Goal: Task Accomplishment & Management: Manage account settings

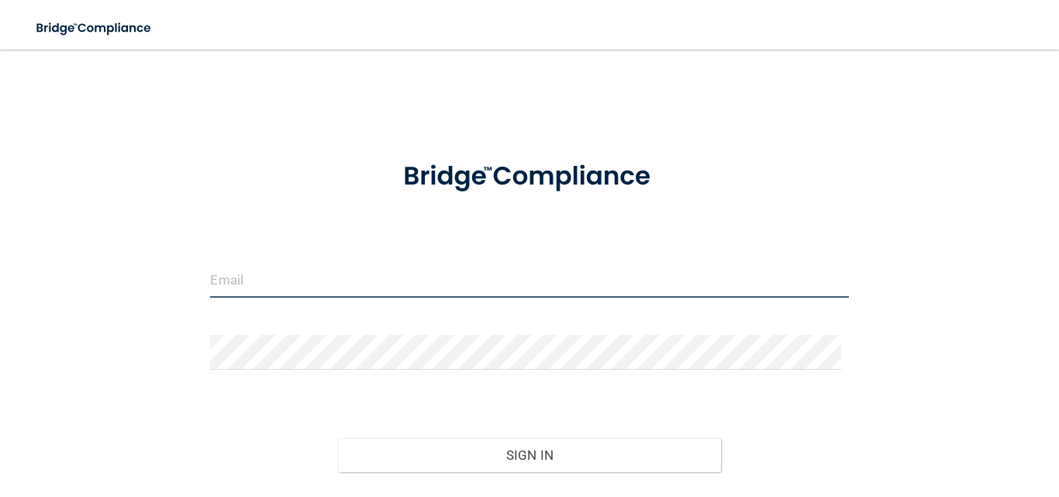
click at [290, 279] on input "email" at bounding box center [529, 280] width 638 height 35
type input "[EMAIL_ADDRESS][DOMAIN_NAME]"
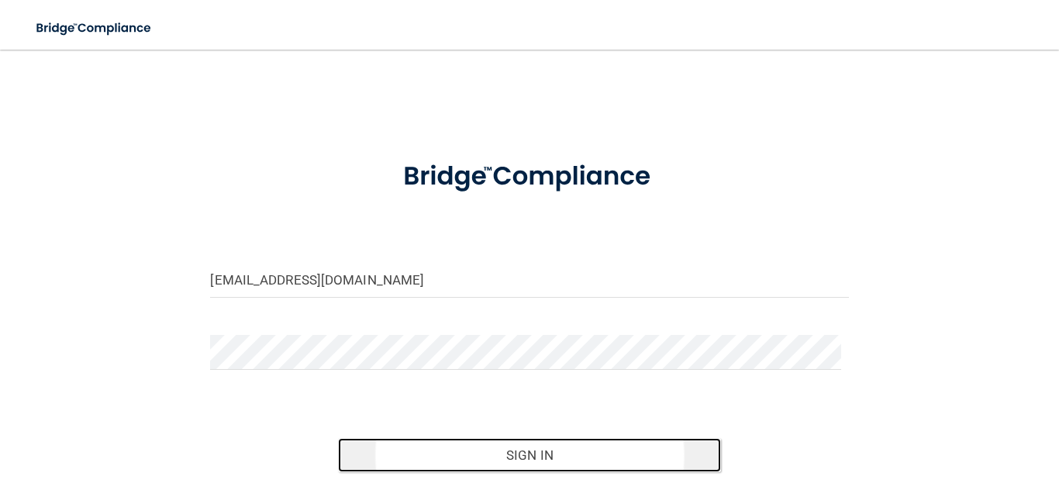
click at [537, 451] on button "Sign In" at bounding box center [529, 455] width 383 height 34
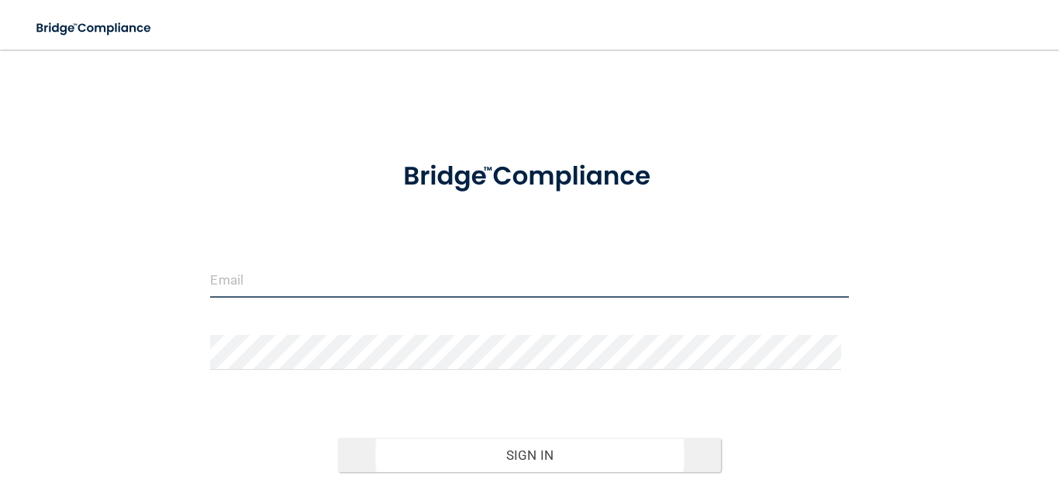
type input "[EMAIL_ADDRESS][DOMAIN_NAME]"
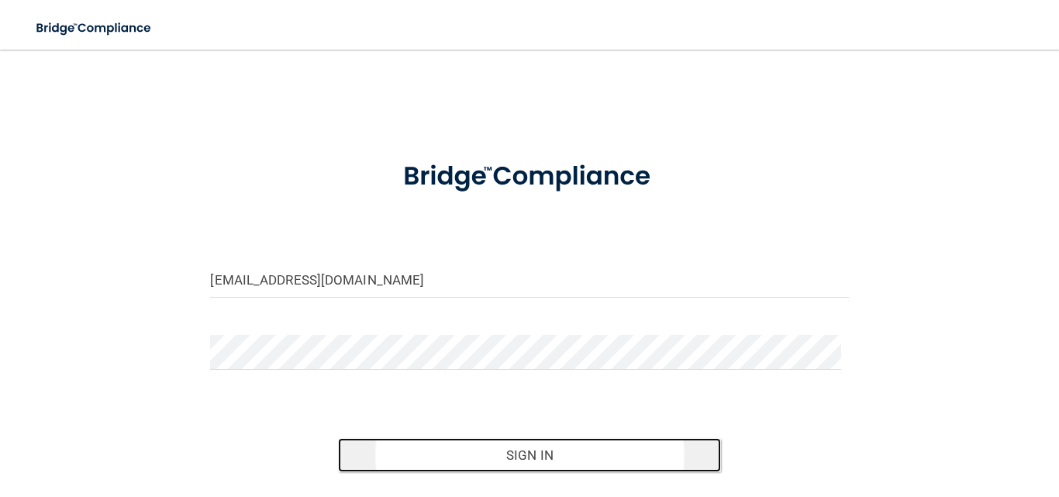
click at [551, 444] on button "Sign In" at bounding box center [529, 455] width 383 height 34
